Goal: Task Accomplishment & Management: Manage account settings

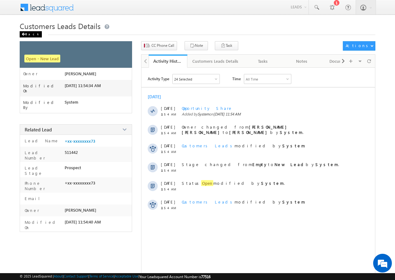
click at [30, 36] on div "Back" at bounding box center [31, 34] width 22 height 6
click at [28, 33] on div "Back" at bounding box center [31, 34] width 22 height 6
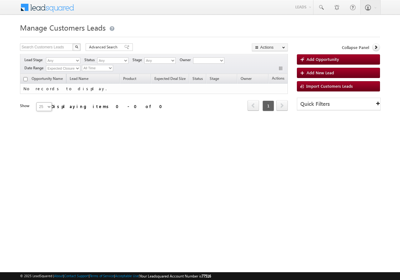
type input "961422"
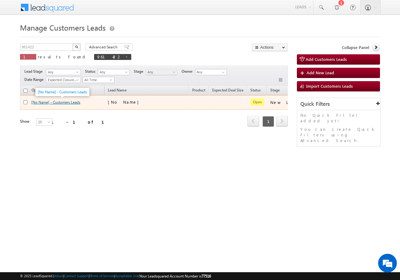
click at [57, 102] on link "[No Name] - Customers Leads" at bounding box center [55, 102] width 49 height 5
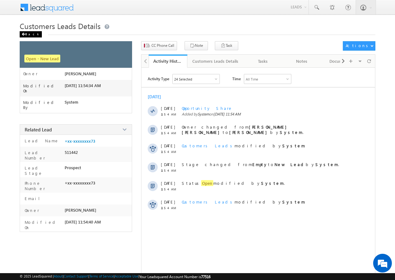
click at [26, 32] on div "Back" at bounding box center [31, 34] width 22 height 6
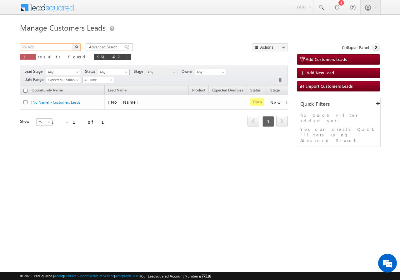
click at [47, 47] on input "961422" at bounding box center [46, 46] width 53 height 7
paste input "57031"
type input "957031"
click at [74, 46] on button "button" at bounding box center [76, 46] width 8 height 7
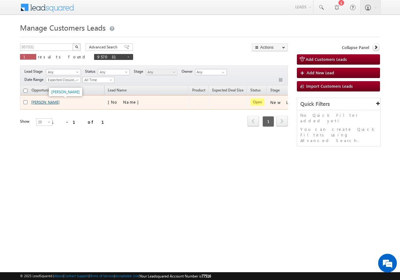
click at [38, 104] on link "Shyam Kumar" at bounding box center [45, 102] width 28 height 5
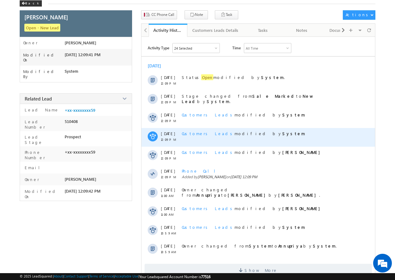
scroll to position [31, 0]
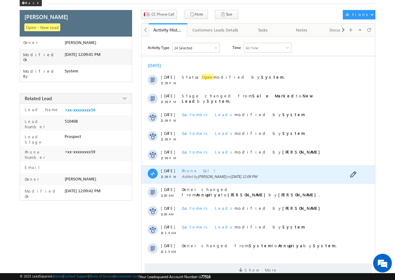
click at [190, 172] on span "Phone Call" at bounding box center [201, 170] width 38 height 5
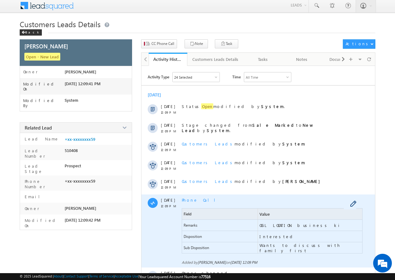
scroll to position [0, 0]
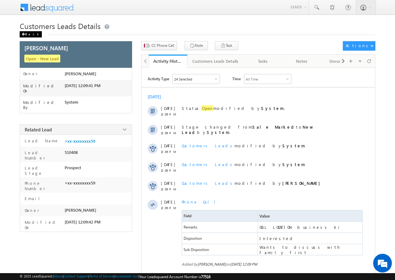
click at [26, 33] on div "Back" at bounding box center [31, 34] width 22 height 6
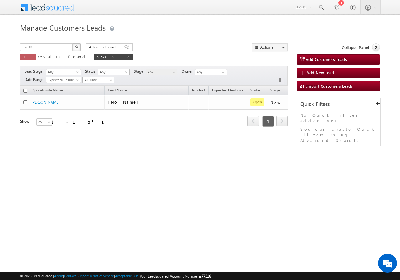
click at [43, 52] on div "957031 X 1 results found 957031" at bounding box center [76, 52] width 113 height 18
click at [38, 43] on div "Manage Customers Leads 957031 X 1 results found 957031 Advanced Search Advanced…" at bounding box center [200, 99] width 360 height 156
click at [44, 45] on input "957031" at bounding box center [46, 46] width 53 height 7
paste input "02"
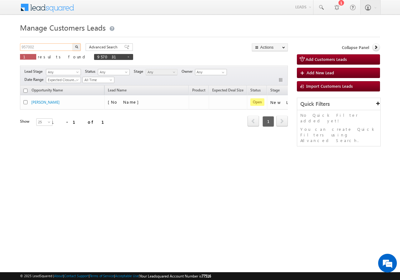
type input "957002"
click at [78, 45] on button "button" at bounding box center [76, 46] width 8 height 7
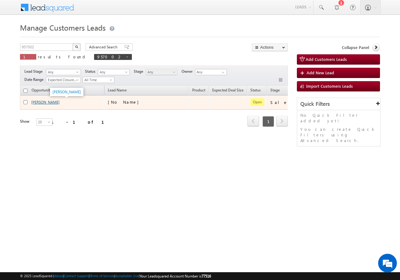
click at [47, 101] on link "[PERSON_NAME]" at bounding box center [45, 102] width 28 height 5
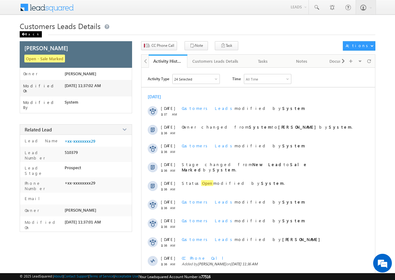
click at [22, 34] on span at bounding box center [24, 34] width 4 height 3
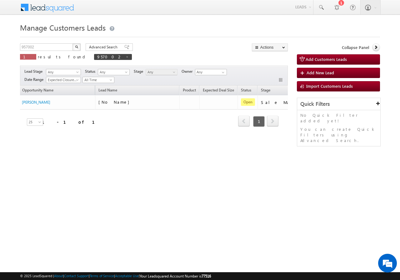
scroll to position [0, 7]
click at [43, 44] on input "957002" at bounding box center [46, 46] width 53 height 7
paste input "6913"
type input "956913"
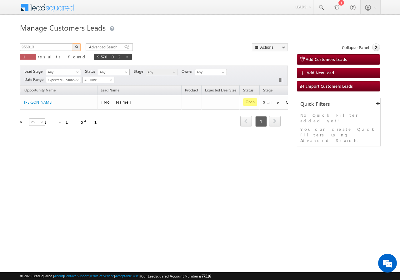
click at [73, 47] on button "button" at bounding box center [76, 46] width 8 height 7
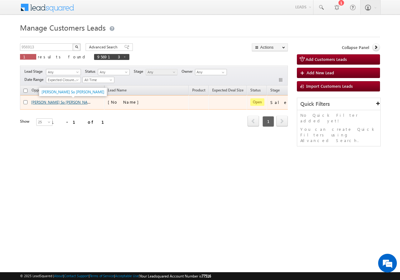
click at [55, 102] on link "[PERSON_NAME] So [PERSON_NAME]" at bounding box center [62, 101] width 63 height 5
click at [64, 104] on link "[PERSON_NAME] So [PERSON_NAME]" at bounding box center [62, 101] width 63 height 5
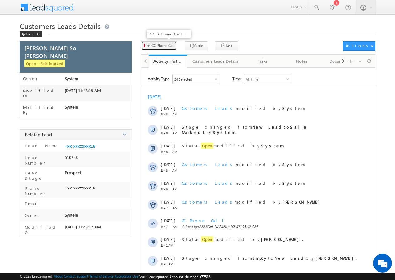
click at [161, 47] on span "CC Phone Call" at bounding box center [162, 46] width 23 height 6
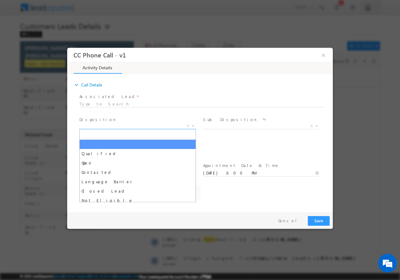
click at [115, 123] on span "X" at bounding box center [137, 126] width 116 height 6
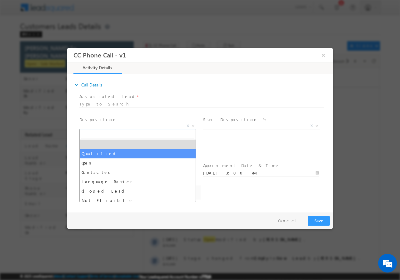
select select "[EMAIL_ADDRESS][PERSON_NAME][DOMAIN_NAME]"
select select "Qualified"
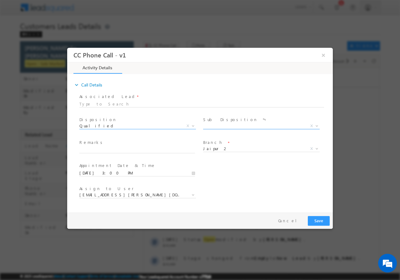
click at [218, 127] on span "X" at bounding box center [261, 126] width 116 height 6
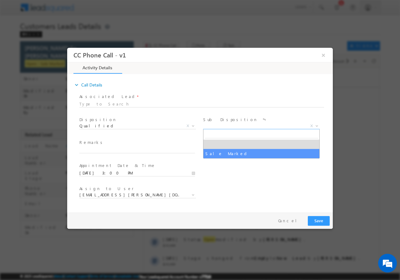
select select "Sale Marked"
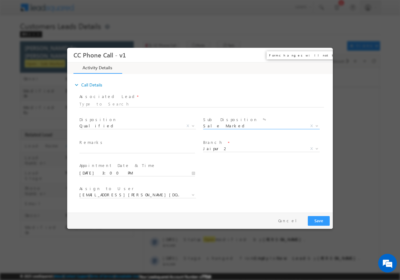
click at [324, 54] on button "×" at bounding box center [323, 55] width 11 height 12
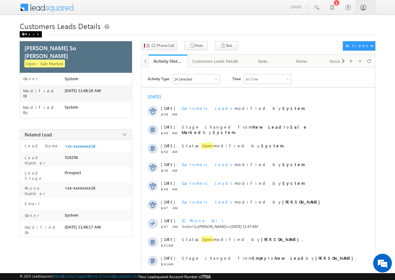
click at [26, 33] on div "Back" at bounding box center [31, 34] width 22 height 6
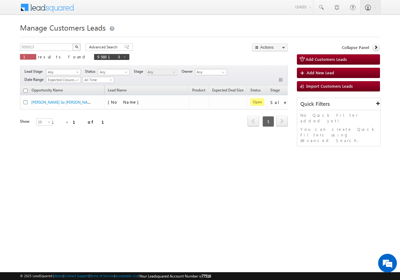
scroll to position [0, 53]
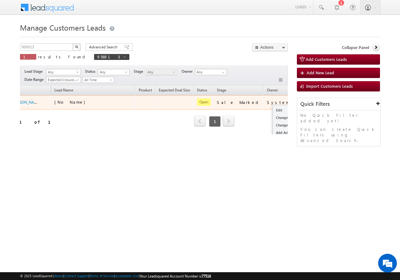
click at [297, 101] on button "button" at bounding box center [300, 102] width 6 height 6
click at [272, 108] on link "Edit" at bounding box center [287, 109] width 31 height 7
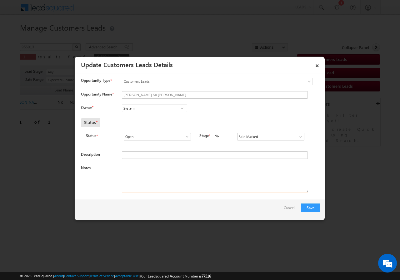
click at [149, 171] on textarea "Notes" at bounding box center [215, 179] width 186 height 28
paste textarea "956913//VB_Interested//Faimuddin So Naimuddin//9928467518// LAP//pv-65L// loan …"
type textarea "956913//VB_Interested//Faimuddin So Naimuddin//9928467518// LAP//pv-65L// loan …"
click at [159, 107] on input "System" at bounding box center [154, 108] width 65 height 7
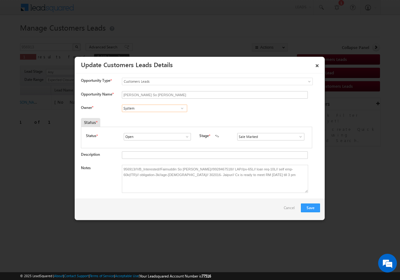
paste input "santosh.kanwer@sgrlimited.in"
type input "santosh.kanwer@sgrlimited.in"
click at [211, 112] on div "Owner * No results found No results found" at bounding box center [200, 110] width 239 height 10
click at [318, 64] on link "×" at bounding box center [317, 64] width 11 height 11
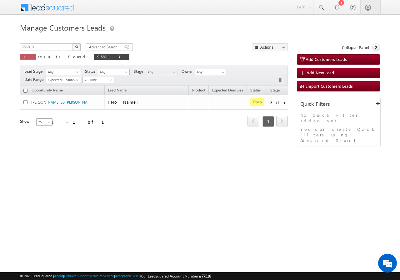
click at [36, 124] on link "25" at bounding box center [44, 121] width 16 height 7
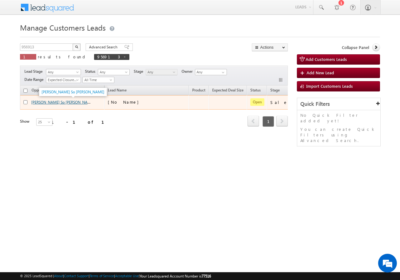
click at [44, 101] on link "[PERSON_NAME] So [PERSON_NAME]" at bounding box center [62, 101] width 63 height 5
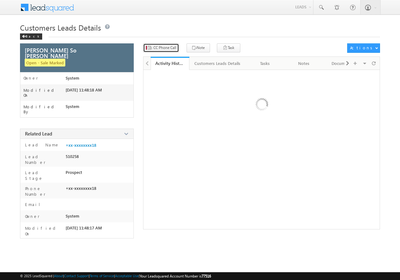
click at [159, 49] on button "CC Phone Call" at bounding box center [161, 47] width 36 height 9
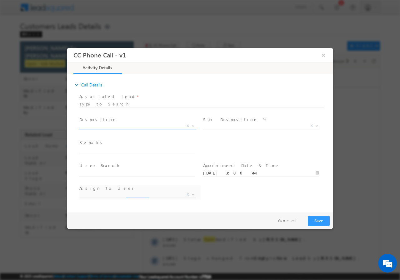
click at [110, 125] on span "X" at bounding box center [137, 126] width 116 height 6
select select "[EMAIL_ADDRESS][PERSON_NAME][DOMAIN_NAME]"
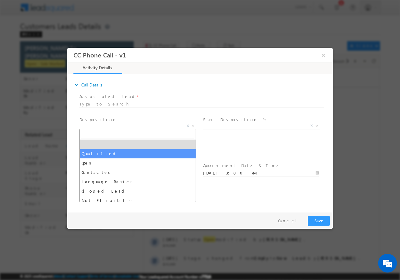
select select "Qualified"
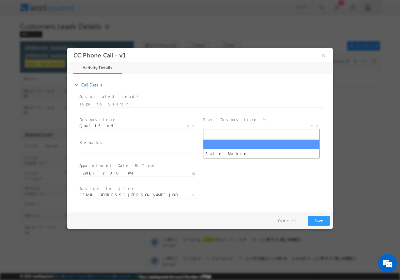
click at [215, 126] on span "X" at bounding box center [261, 126] width 116 height 6
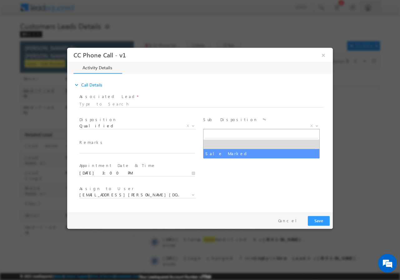
select select "Sale Marked"
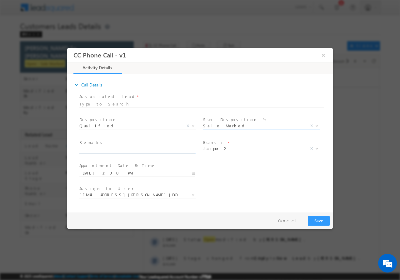
click at [126, 150] on input "text" at bounding box center [136, 150] width 115 height 6
paste input "[EMAIL_ADDRESS][PERSON_NAME][DOMAIN_NAME]"
type input "santosh.kanwer@sgrlimited.in"
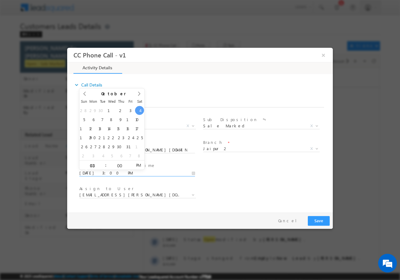
click at [155, 172] on input "10/04/2025 3:00 PM" at bounding box center [136, 173] width 115 height 6
click at [149, 189] on span "Assign to User *" at bounding box center [136, 188] width 115 height 7
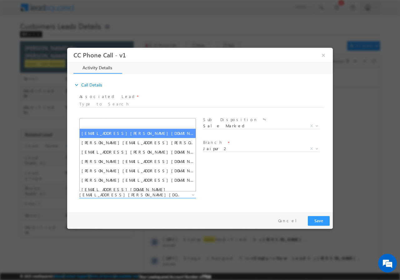
click at [150, 194] on span "ankit.rajawat@sgrlimited.in" at bounding box center [129, 195] width 101 height 6
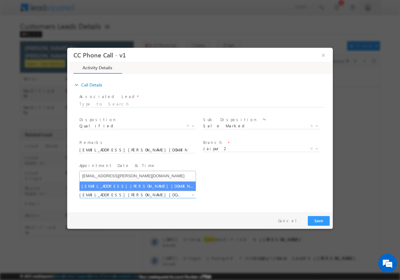
type input "santosh.kanwer@sgrlimited.in"
select select "santosh.kanwer@sgrlimited.in"
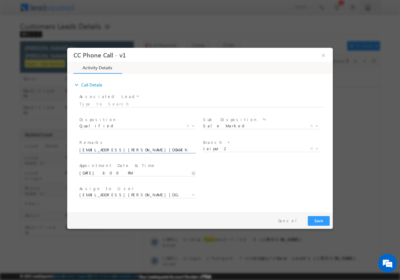
click at [138, 151] on input "santosh.kanwer@sgrlimited.in" at bounding box center [136, 150] width 115 height 6
click at [138, 153] on span at bounding box center [138, 153] width 0 height 0
click at [144, 148] on input "santosh.kanwer@sgrlimited.in" at bounding box center [136, 150] width 115 height 6
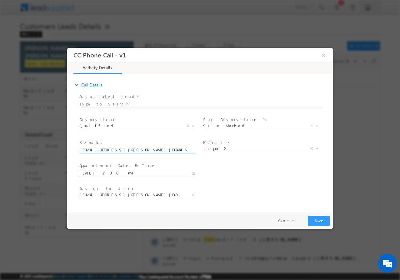
paste input "956913//VB_Interested//Faimuddin So Naimuddin//9928467518// LAP//pv-65L// loan …"
type input "956913//VB_Interested//Faimuddin So Naimuddin//9928467518// LAP//pv-65L// loan …"
click at [318, 221] on button "Save" at bounding box center [318, 221] width 22 height 10
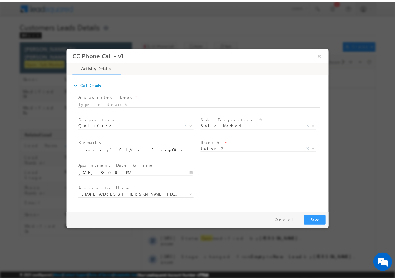
scroll to position [0, 0]
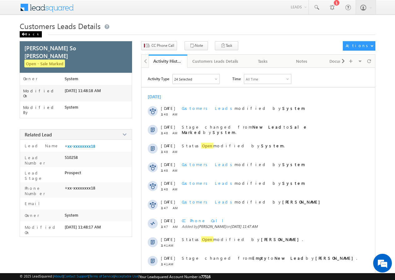
click at [27, 33] on div "Back" at bounding box center [31, 34] width 22 height 6
